Goal: Task Accomplishment & Management: Complete application form

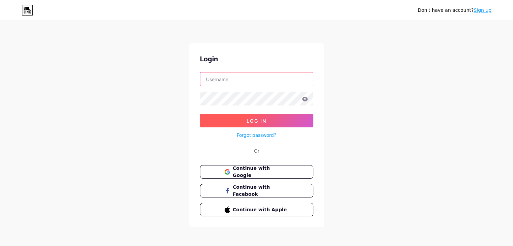
type input "[EMAIL_ADDRESS][DOMAIN_NAME]"
click at [273, 120] on button "Log In" at bounding box center [256, 120] width 113 height 13
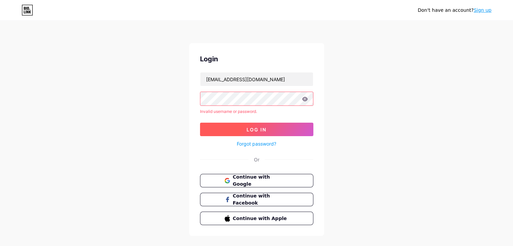
click at [265, 127] on span "Log In" at bounding box center [256, 130] width 20 height 6
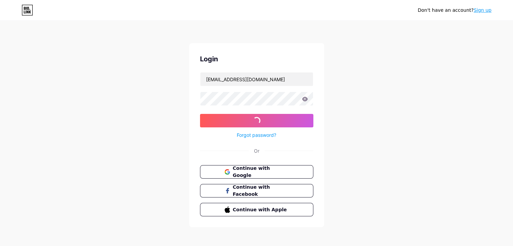
click at [484, 11] on link "Sign up" at bounding box center [482, 9] width 18 height 5
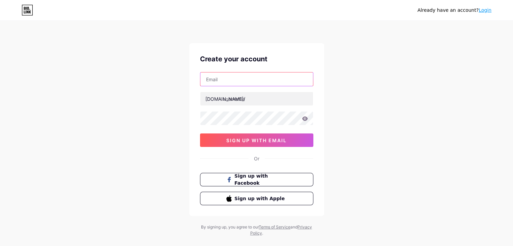
click at [224, 80] on input "text" at bounding box center [256, 78] width 113 height 13
type input "[EMAIL_ADDRESS][DOMAIN_NAME]"
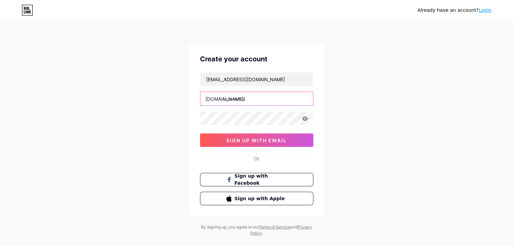
click at [227, 97] on input "text" at bounding box center [256, 98] width 113 height 13
click at [257, 101] on input "text" at bounding box center [256, 98] width 113 height 13
paste input "denovoo"
type input "denovoo"
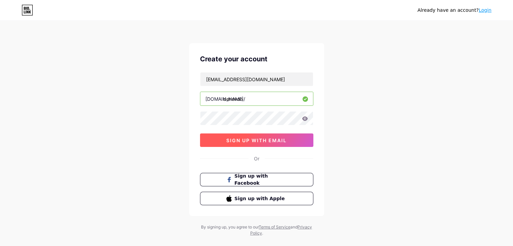
click at [229, 141] on span "sign up with email" at bounding box center [256, 141] width 60 height 6
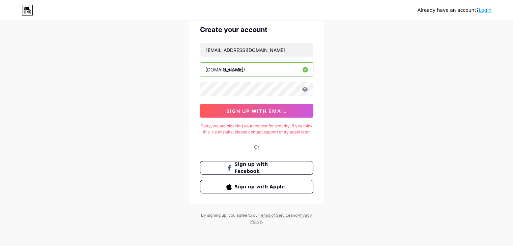
scroll to position [35, 0]
click at [490, 8] on link "Login" at bounding box center [484, 9] width 13 height 5
